Goal: Task Accomplishment & Management: Manage account settings

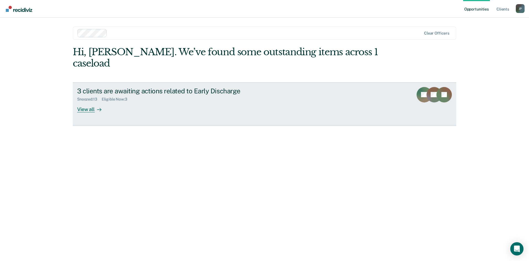
click at [89, 101] on div "View all" at bounding box center [92, 106] width 31 height 11
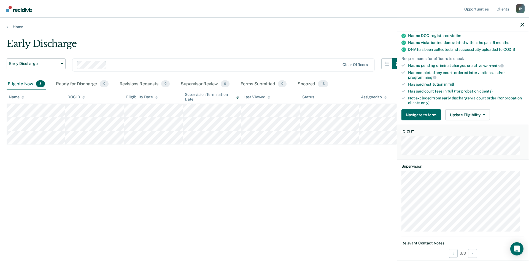
scroll to position [110, 0]
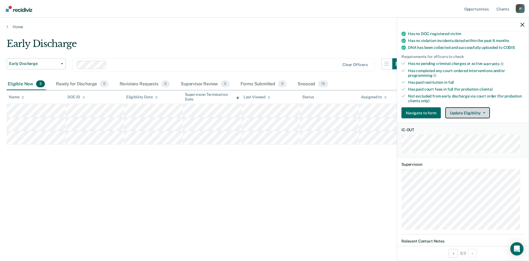
click at [485, 112] on button "Update Eligibility" at bounding box center [467, 112] width 45 height 11
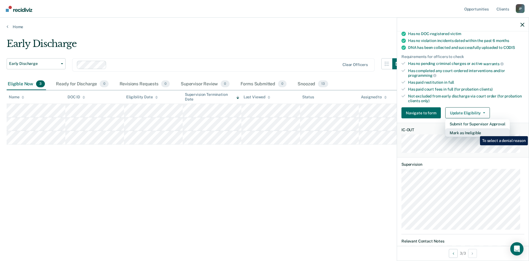
click at [476, 132] on button "Mark as Ineligible" at bounding box center [477, 132] width 65 height 9
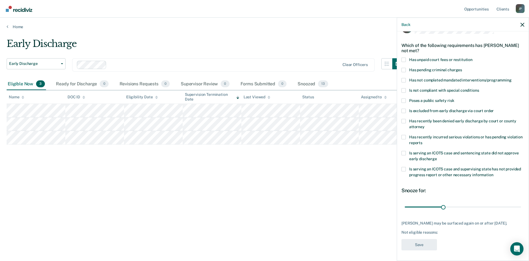
click at [404, 168] on span at bounding box center [404, 169] width 4 height 4
click at [494, 172] on input "Is serving an ICOTS case and supervising state has not provided progress report…" at bounding box center [494, 172] width 0 height 0
drag, startPoint x: 415, startPoint y: 208, endPoint x: 419, endPoint y: 208, distance: 3.9
click at [419, 208] on input "range" at bounding box center [463, 207] width 116 height 10
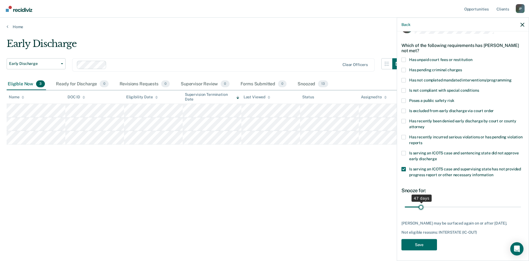
click at [421, 208] on input "range" at bounding box center [463, 207] width 116 height 10
click at [418, 207] on input "range" at bounding box center [463, 207] width 116 height 10
type input "46"
click at [420, 207] on input "range" at bounding box center [463, 207] width 116 height 10
click at [424, 244] on button "Save" at bounding box center [420, 243] width 36 height 11
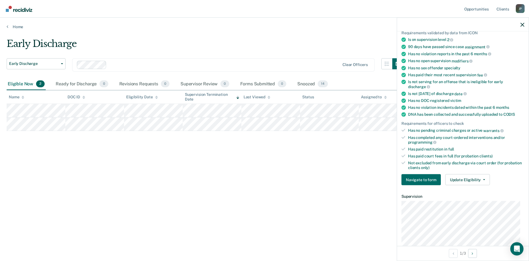
scroll to position [99, 0]
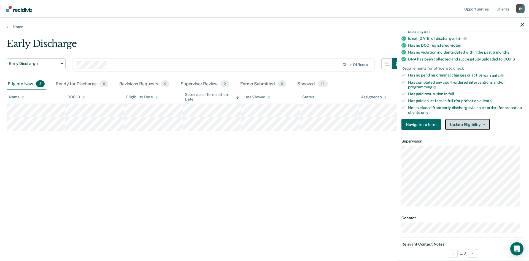
click at [485, 125] on button "Update Eligibility" at bounding box center [467, 124] width 45 height 11
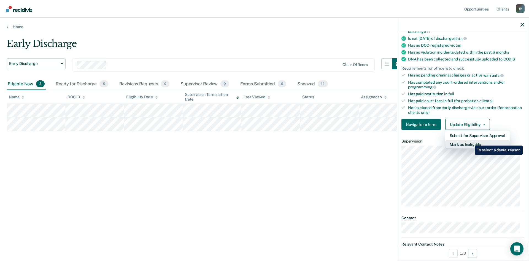
click at [471, 141] on button "Mark as Ineligible" at bounding box center [477, 144] width 65 height 9
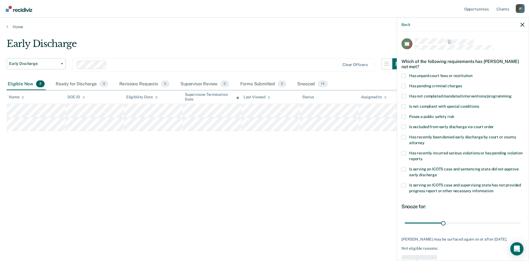
scroll to position [16, 0]
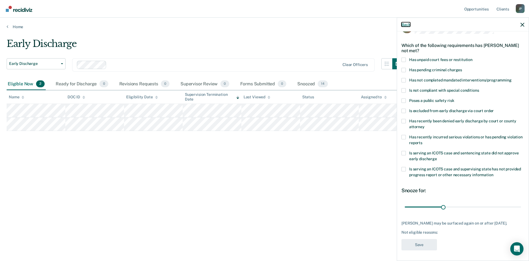
click at [405, 26] on button "Back" at bounding box center [406, 24] width 9 height 5
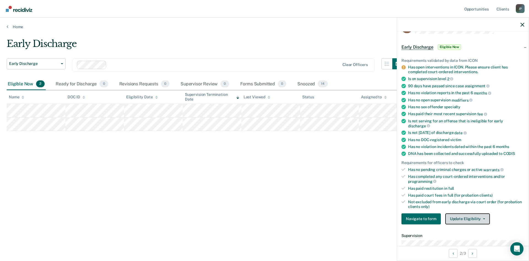
click at [484, 219] on button "Update Eligibility" at bounding box center [467, 218] width 45 height 11
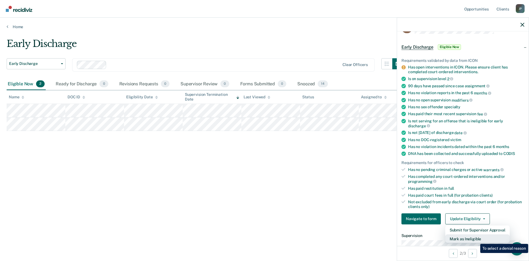
click at [476, 239] on button "Mark as Ineligible" at bounding box center [477, 238] width 65 height 9
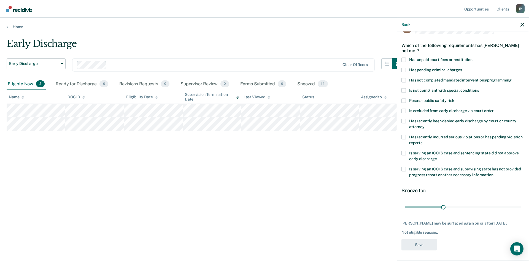
click at [405, 81] on span at bounding box center [404, 80] width 4 height 4
click at [512, 78] on input "Has not completed mandated interventions/programming" at bounding box center [512, 78] width 0 height 0
click at [417, 245] on button "Save" at bounding box center [420, 243] width 36 height 11
